Goal: Answer question/provide support: Share knowledge or assist other users

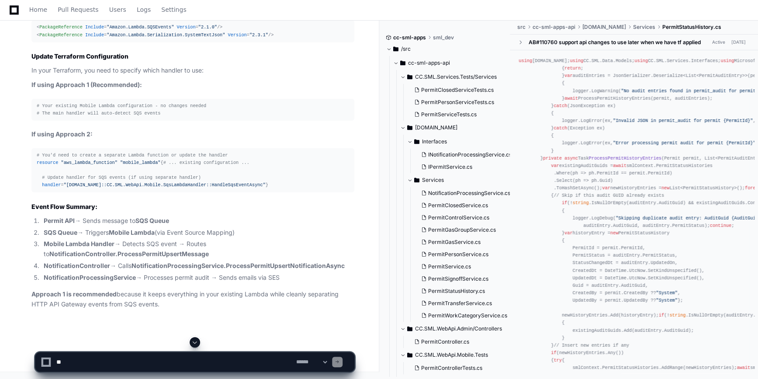
scroll to position [35227, 0]
drag, startPoint x: 134, startPoint y: 378, endPoint x: 127, endPoint y: 390, distance: 14.5
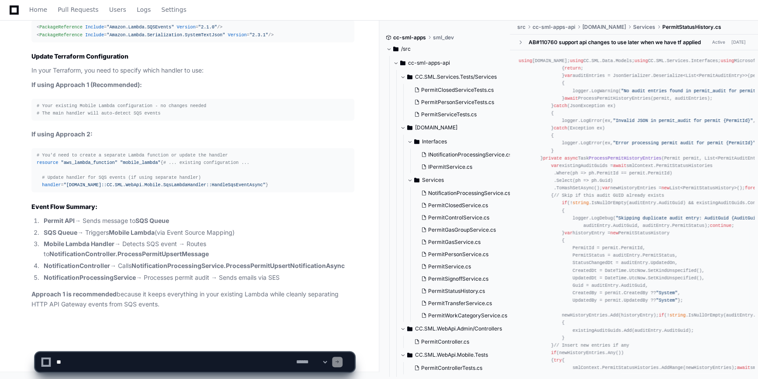
click at [214, 369] on textarea at bounding box center [175, 361] width 240 height 19
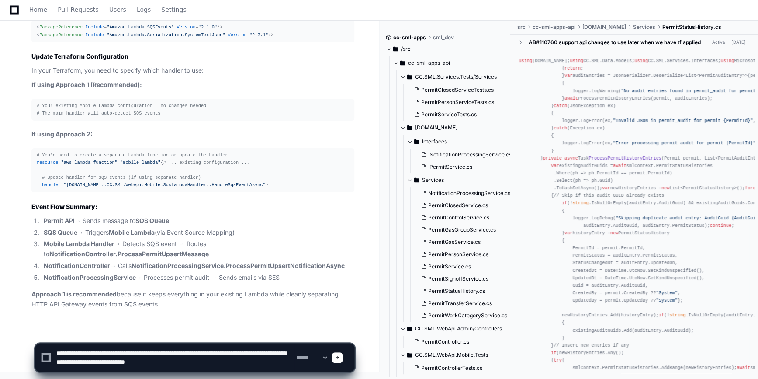
type textarea "**********"
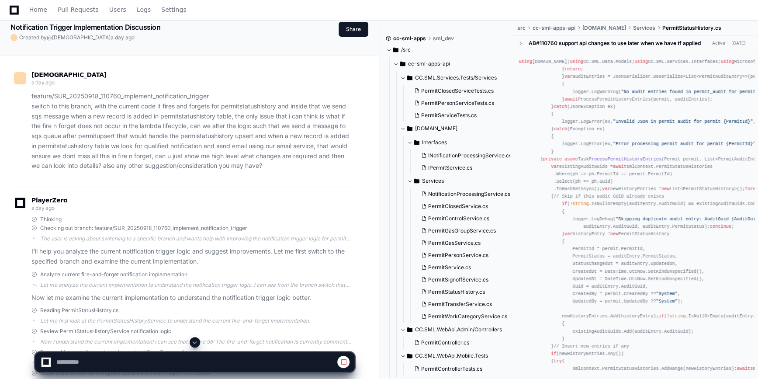
scroll to position [315, 0]
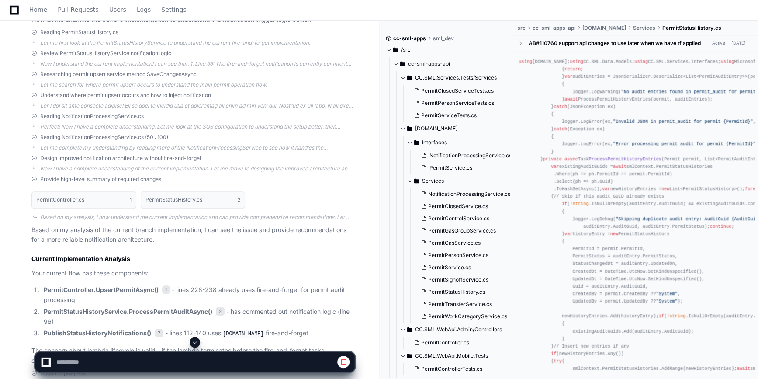
click at [192, 343] on span at bounding box center [194, 341] width 7 height 7
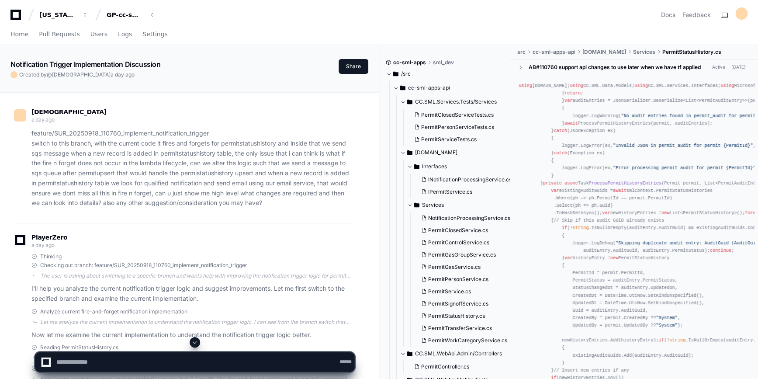
scroll to position [26, 0]
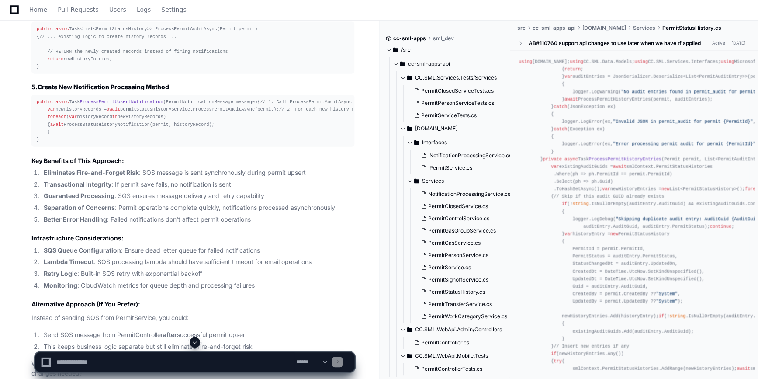
click at [195, 344] on span at bounding box center [194, 341] width 7 height 7
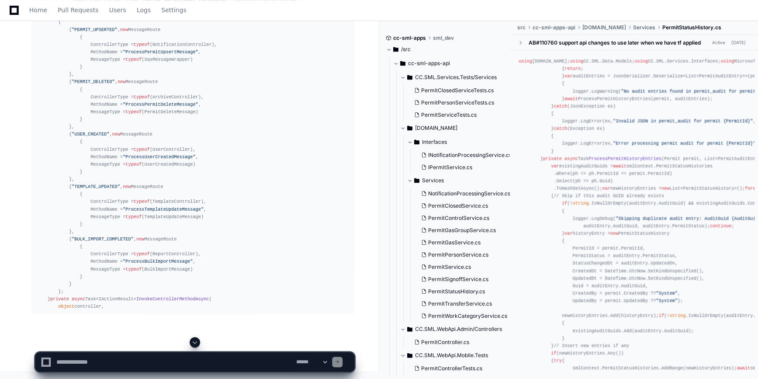
scroll to position [36475, 0]
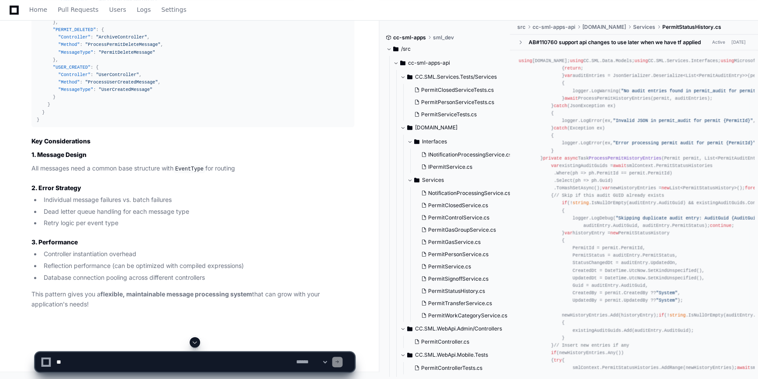
scroll to position [32601, 0]
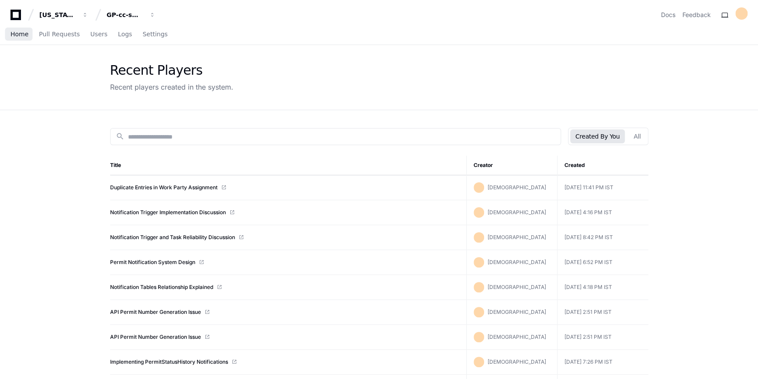
click at [20, 34] on span "Home" at bounding box center [19, 33] width 18 height 5
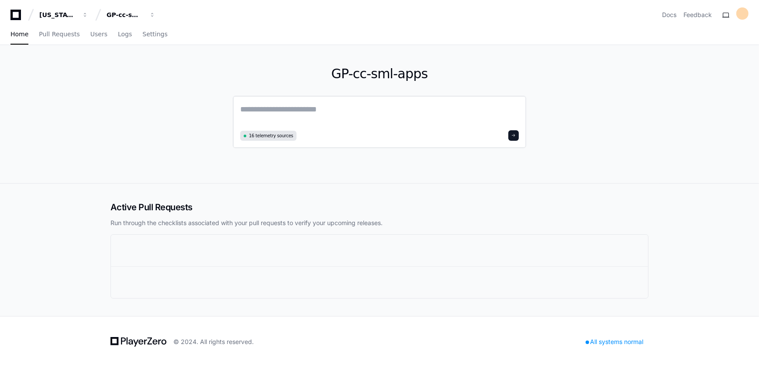
click at [294, 118] on textarea at bounding box center [379, 115] width 279 height 24
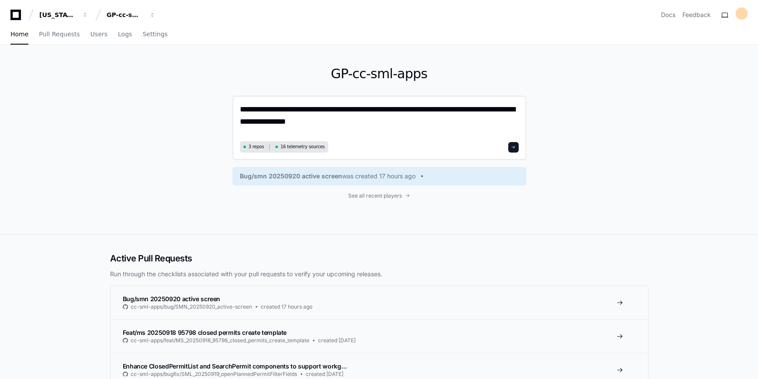
click at [380, 110] on textarea "**********" at bounding box center [379, 120] width 279 height 35
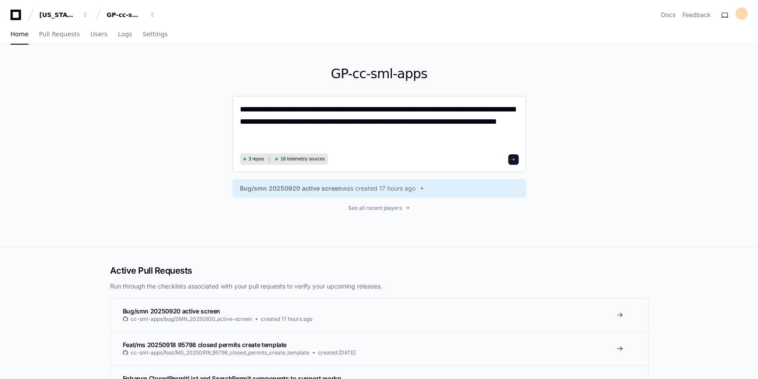
click at [335, 138] on textarea "**********" at bounding box center [379, 127] width 279 height 48
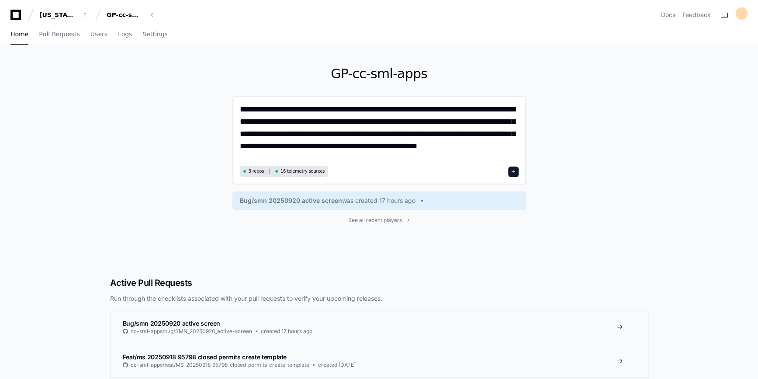
type textarea "**********"
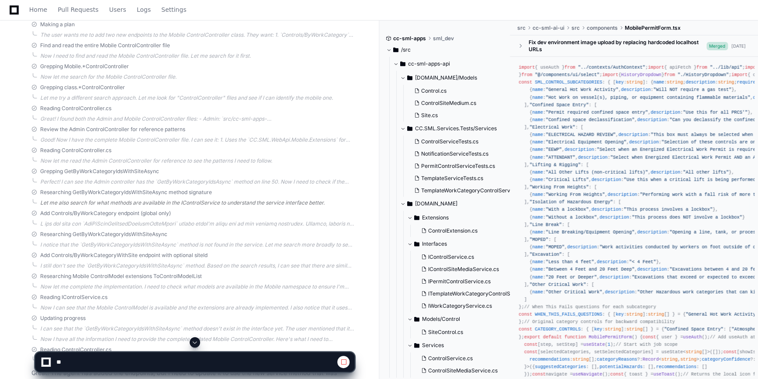
scroll to position [1568, 0]
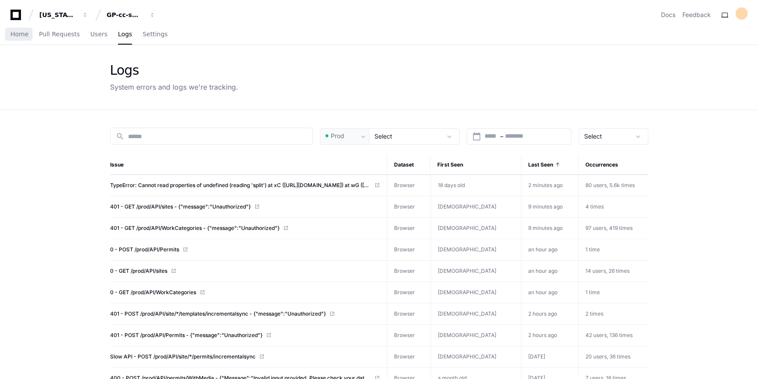
drag, startPoint x: 21, startPoint y: 36, endPoint x: 30, endPoint y: 38, distance: 8.9
click at [21, 36] on span "Home" at bounding box center [19, 33] width 18 height 5
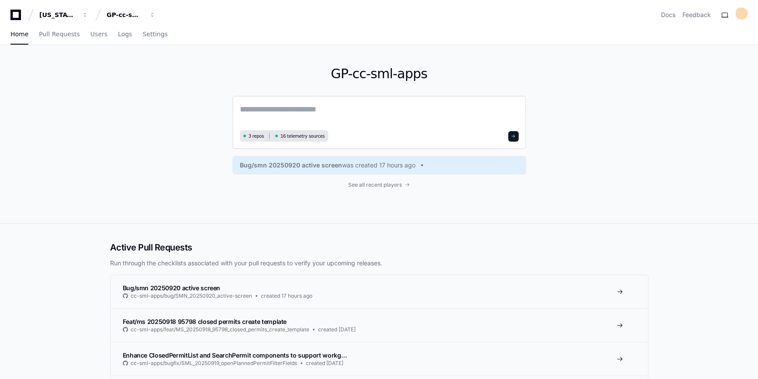
click at [310, 107] on textarea at bounding box center [379, 115] width 279 height 24
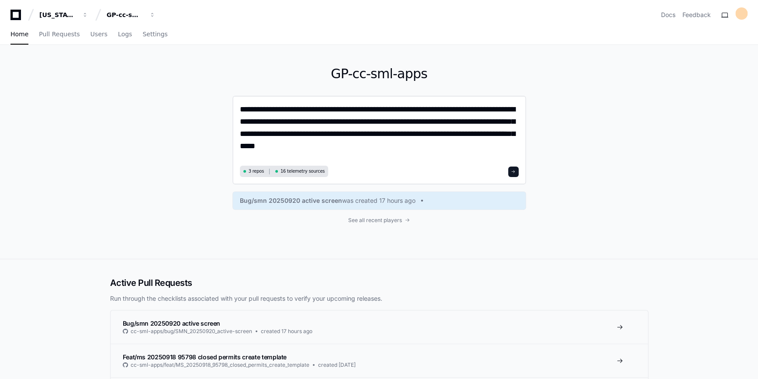
click at [394, 146] on textarea "**********" at bounding box center [379, 133] width 279 height 60
type textarea "**********"
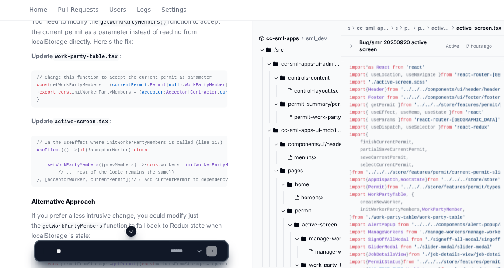
scroll to position [852, 0]
click at [32, 103] on pre "// Change this function to accept the current permit as parameter const getWork…" at bounding box center [129, 89] width 196 height 37
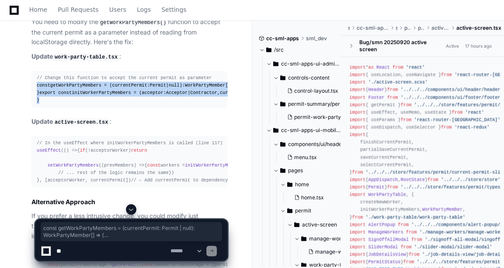
drag, startPoint x: 36, startPoint y: 105, endPoint x: 46, endPoint y: 158, distance: 53.4
click at [46, 108] on pre "// Change this function to accept the current permit as parameter const getWork…" at bounding box center [129, 89] width 196 height 37
copy div "const getWorkPartyMembers = ( currentPermit : Permit | null ): WorkPartyMember …"
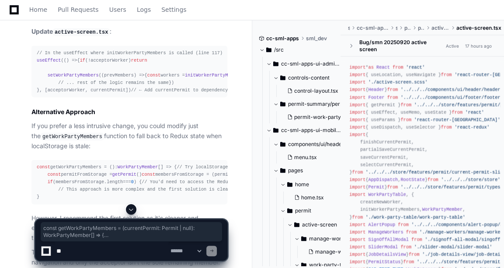
scroll to position [942, 0]
click at [135, 93] on div "// In the useEffect where initWorkerPartyMembers is called (line 117) useEffect…" at bounding box center [129, 70] width 185 height 45
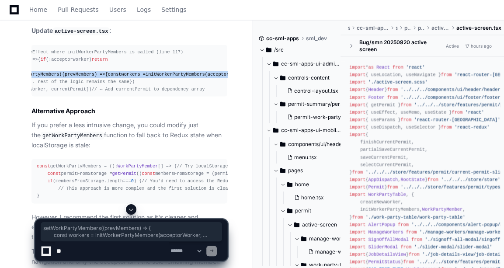
scroll to position [0, 58]
drag, startPoint x: 41, startPoint y: 138, endPoint x: 224, endPoint y: 143, distance: 182.6
click at [224, 97] on pre "// In the useEffect where initWorkerPartyMembers is called (line 117) useEffect…" at bounding box center [129, 71] width 196 height 52
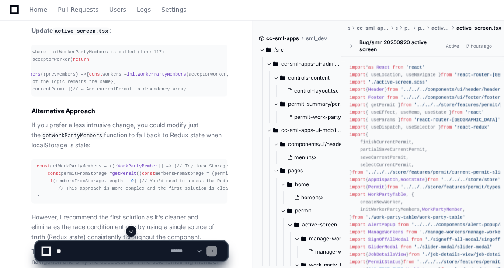
click at [147, 93] on div "// In the useEffect where initWorkerPartyMembers is called (line 117) useEffect…" at bounding box center [71, 70] width 185 height 45
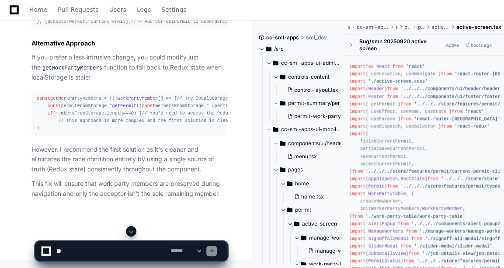
scroll to position [1069, 0]
click at [74, 132] on div "const getWorkPartyMembers = (): WorkPartyMember [] => { // Try localStorage fir…" at bounding box center [129, 114] width 185 height 38
click at [81, 243] on textarea at bounding box center [112, 250] width 114 height 19
type textarea "**********"
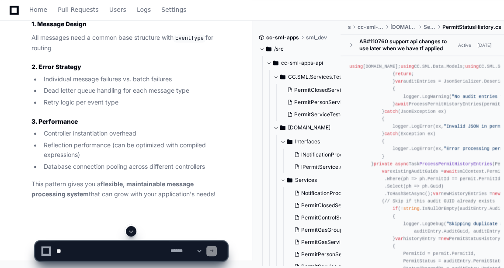
scroll to position [32639, 0]
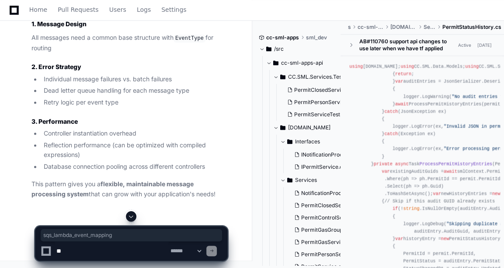
drag, startPoint x: 140, startPoint y: 188, endPoint x: 71, endPoint y: 192, distance: 69.1
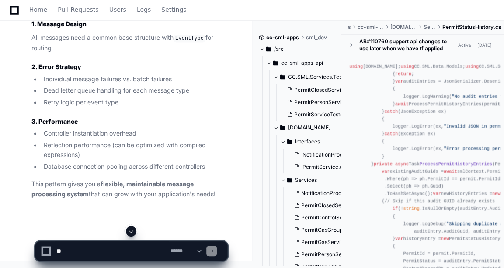
scroll to position [30054, 0]
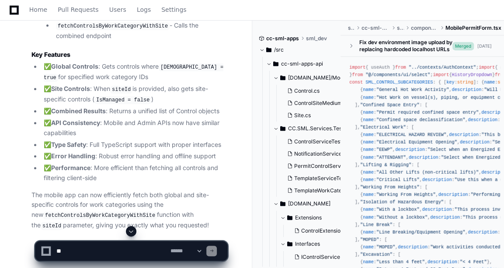
scroll to position [4000, 0]
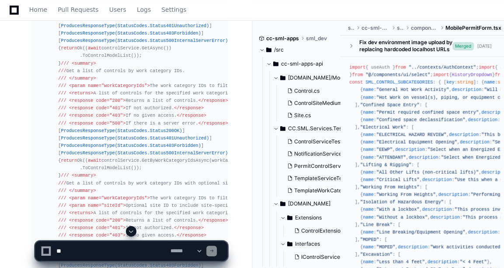
scroll to position [2234, 0]
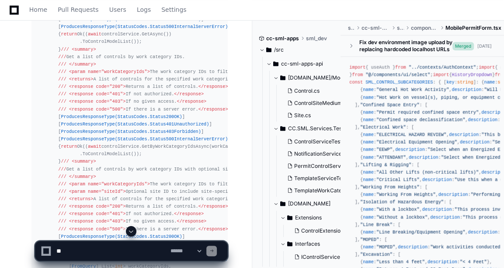
click at [105, 150] on div "﻿ using CC.SML.Data.Models; using CC.SML.Services.Interfaces; using CC.SML.WebA…" at bounding box center [129, 113] width 185 height 404
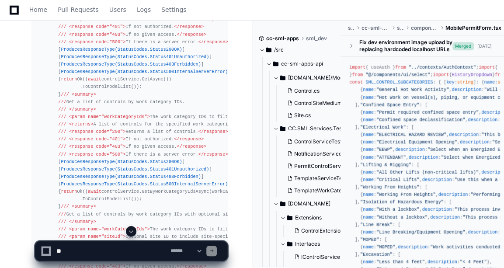
scroll to position [2289, 0]
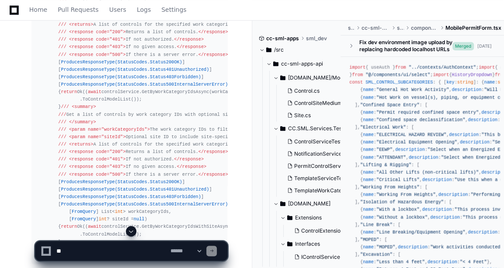
click at [146, 109] on div "﻿ using CC.SML.Data.Models; using CC.SML.Services.Interfaces; using CC.SML.WebA…" at bounding box center [129, 58] width 185 height 404
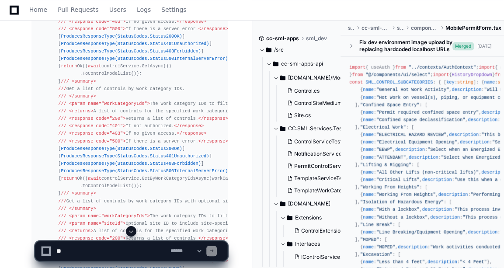
scroll to position [2234, 0]
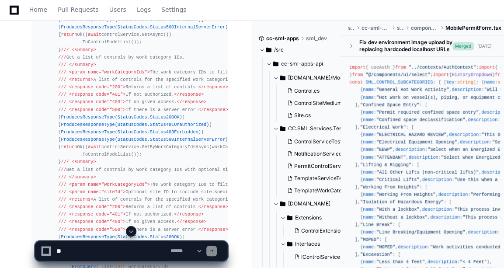
click at [101, 249] on textarea at bounding box center [112, 250] width 114 height 19
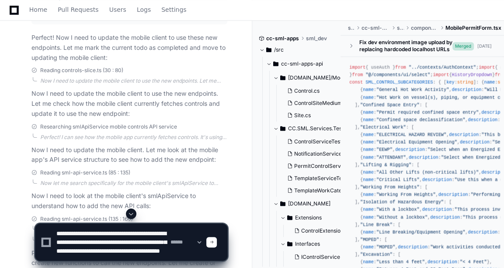
scroll to position [11, 0]
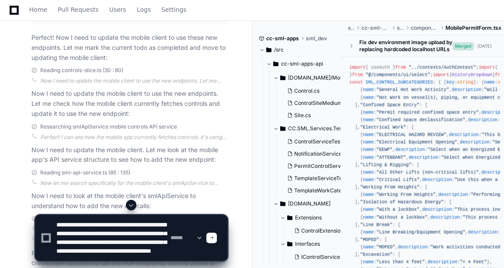
type textarea "**********"
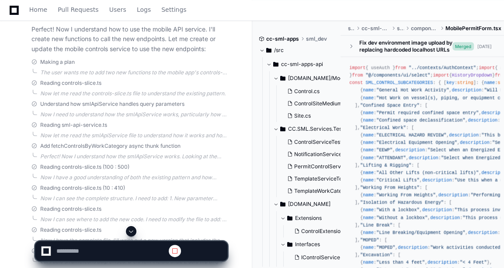
scroll to position [2763, 0]
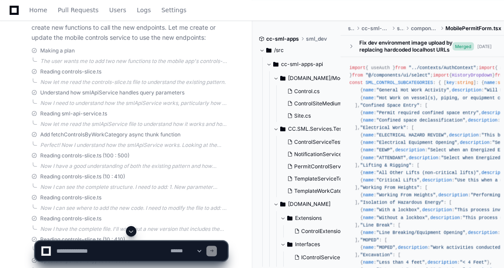
click at [142, 42] on div "Perfect! Now I understand how the mobile client works. I can see the `smlApiSer…" at bounding box center [129, 21] width 196 height 41
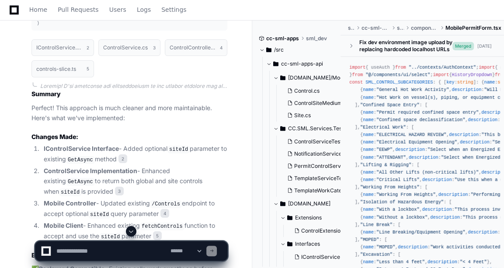
scroll to position [0, 4]
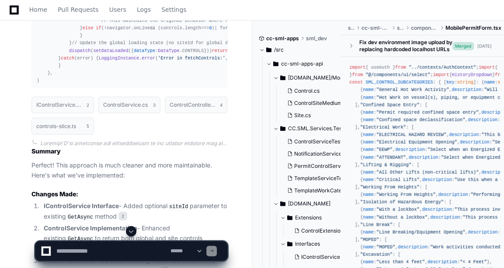
scroll to position [5305, 0]
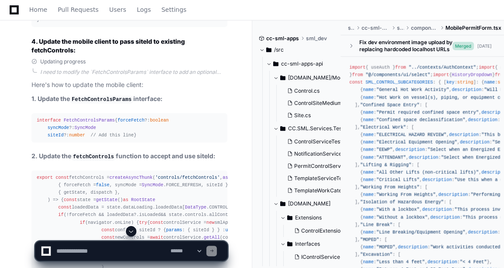
scroll to position [4953, 0]
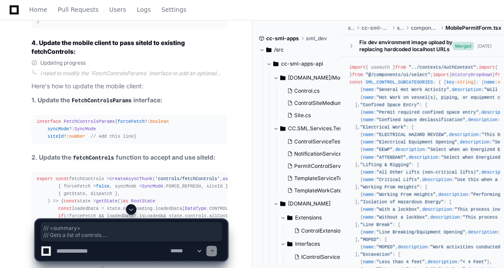
drag, startPoint x: 37, startPoint y: 55, endPoint x: 44, endPoint y: 107, distance: 52.9
copy div "/// <summary> /// Gets a list of controls. /// </summary> /// <param name="isMa…"
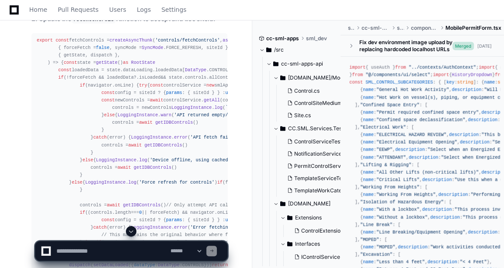
scroll to position [5096, 0]
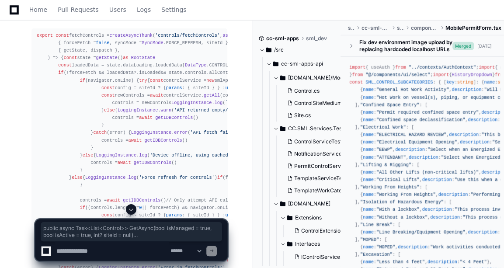
drag, startPoint x: 35, startPoint y: 95, endPoint x: 93, endPoint y: 190, distance: 110.9
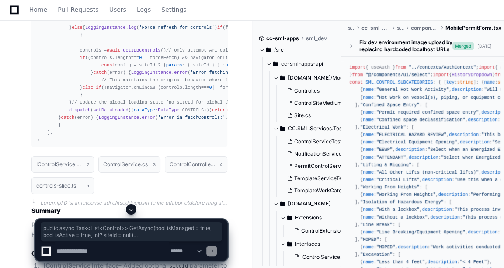
scroll to position [5394, 0]
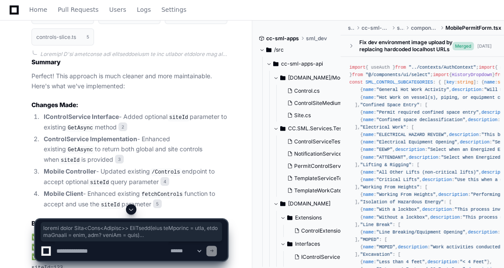
copy div "public async Task<List<Control>> GetAsync( bool isManaged = true , bool isActiv…"
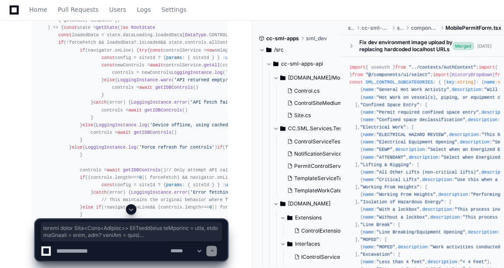
scroll to position [5095, 0]
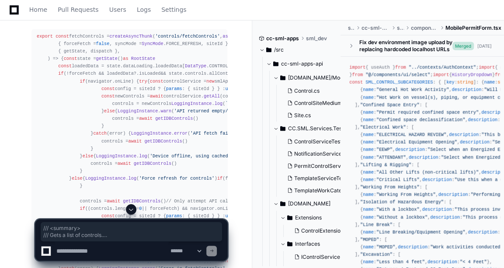
drag, startPoint x: 34, startPoint y: 42, endPoint x: 146, endPoint y: 86, distance: 120.3
copy div "/// <summary> /// Gets a list of controls. /// </summary> /// <param name="isMa…"
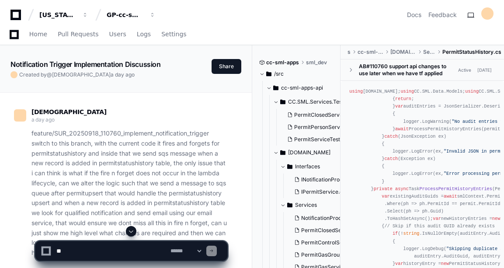
scroll to position [30054, 0]
